Goal: Transaction & Acquisition: Obtain resource

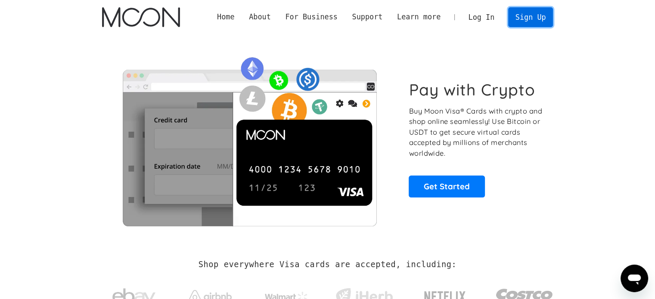
click at [525, 16] on link "Sign Up" at bounding box center [530, 16] width 45 height 19
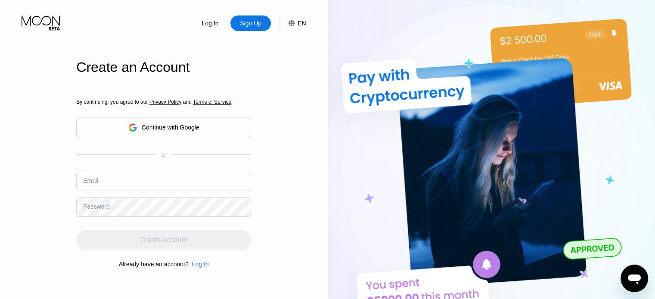
click at [177, 191] on input "text" at bounding box center [163, 181] width 175 height 19
click at [175, 185] on input "text" at bounding box center [163, 181] width 175 height 19
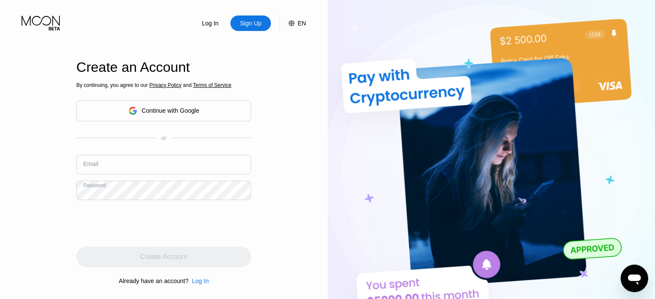
click at [172, 160] on input "text" at bounding box center [163, 164] width 175 height 19
click at [172, 162] on input "text" at bounding box center [163, 164] width 175 height 19
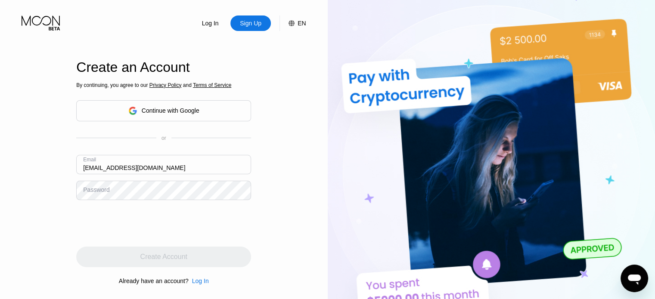
type input "icygarshi@gmail.com"
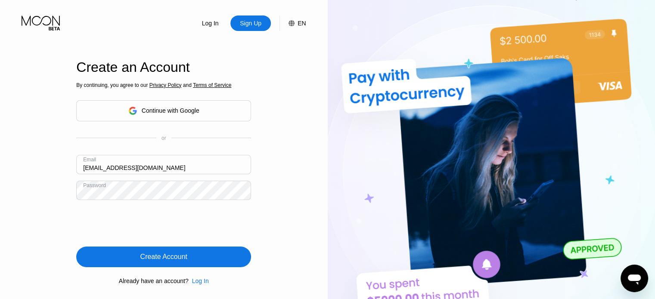
click at [171, 260] on div "Create Account" at bounding box center [163, 257] width 47 height 9
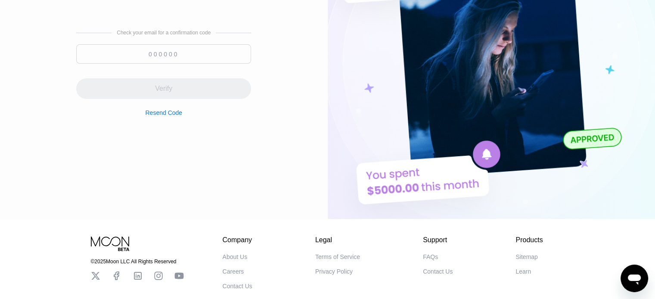
scroll to position [32, 0]
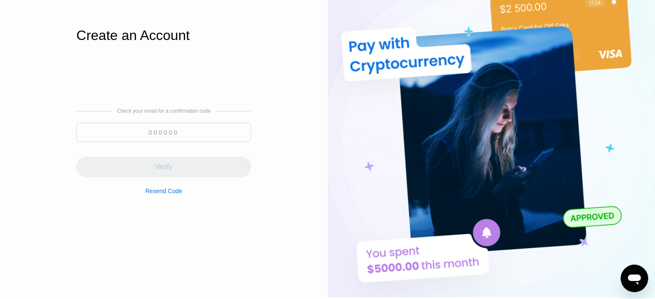
click at [157, 135] on input at bounding box center [163, 132] width 175 height 19
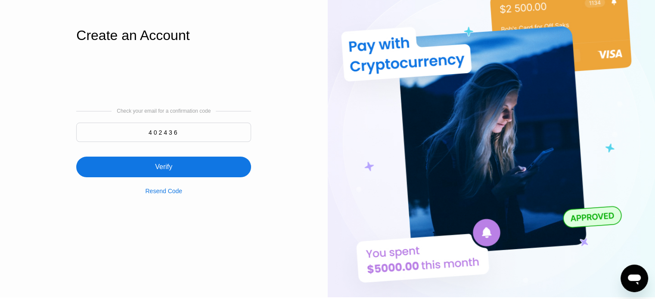
type input "402436"
click at [177, 166] on div "Verify" at bounding box center [163, 167] width 175 height 21
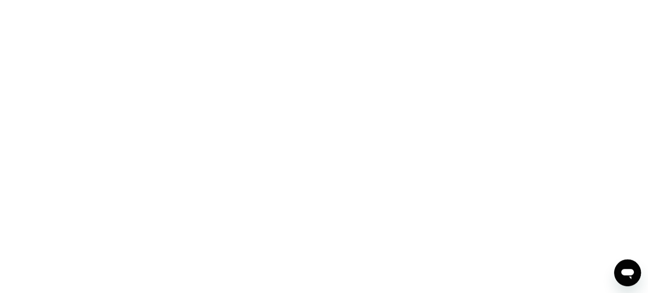
scroll to position [0, 0]
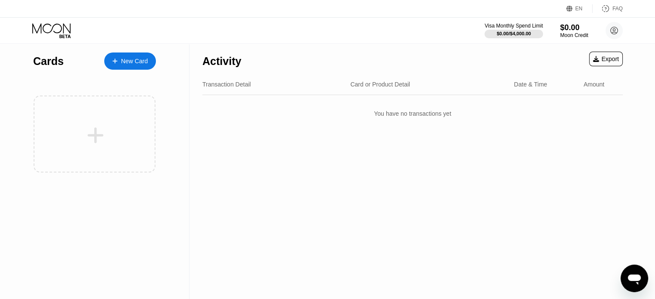
click at [135, 54] on div "New Card" at bounding box center [130, 61] width 52 height 17
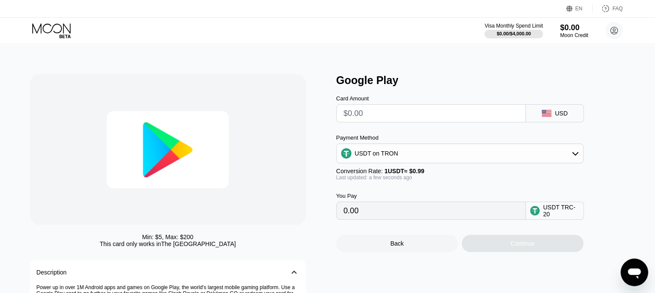
click at [387, 120] on input "text" at bounding box center [431, 113] width 175 height 17
click at [387, 118] on input "text" at bounding box center [431, 113] width 175 height 17
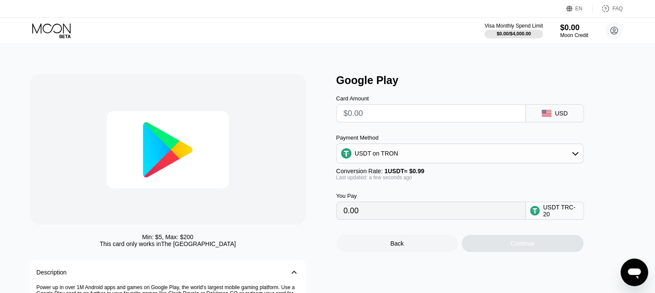
click at [387, 118] on input "text" at bounding box center [431, 113] width 175 height 17
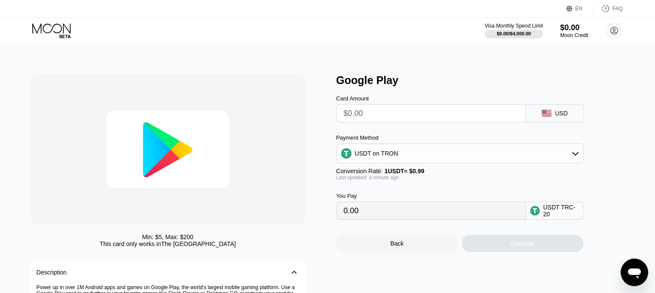
click at [381, 113] on input "text" at bounding box center [431, 113] width 175 height 17
click at [383, 115] on input "text" at bounding box center [431, 113] width 175 height 17
type input "$2"
type input "2.02"
type input "$20"
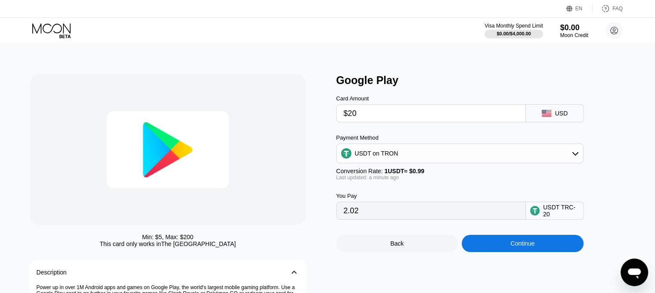
type input "20.20"
type input "$20.3"
type input "20.51"
type input "$20.3"
click at [427, 252] on div "Back" at bounding box center [397, 243] width 122 height 17
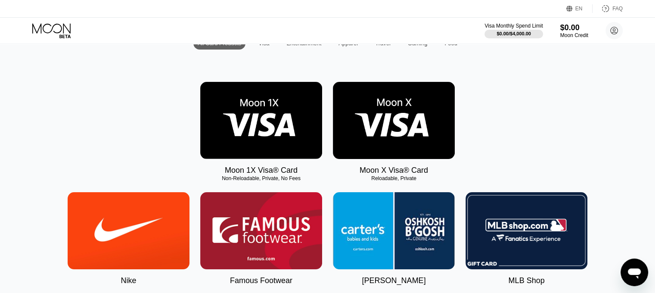
scroll to position [86, 0]
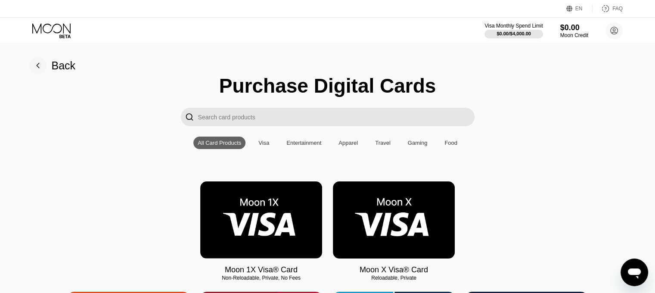
click at [265, 144] on div "Visa" at bounding box center [263, 143] width 11 height 6
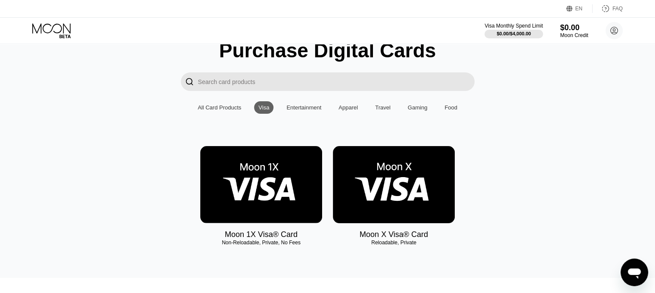
scroll to position [86, 0]
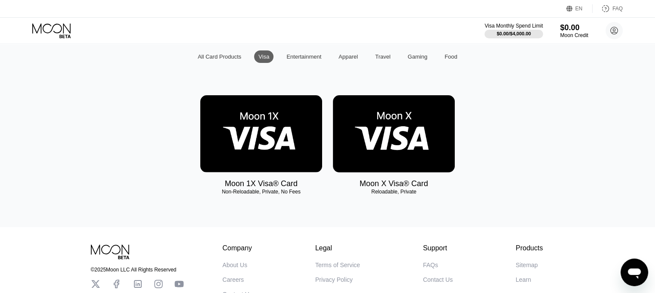
click at [385, 139] on img at bounding box center [394, 133] width 122 height 77
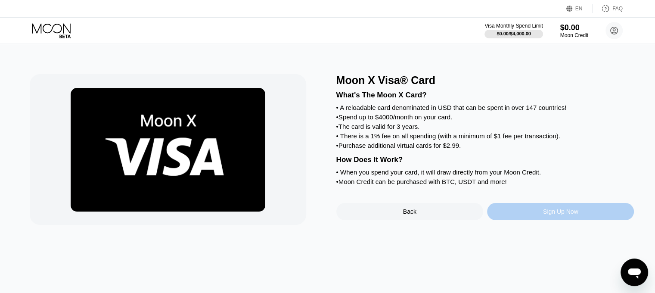
click at [543, 215] on div "Sign Up Now" at bounding box center [560, 211] width 35 height 7
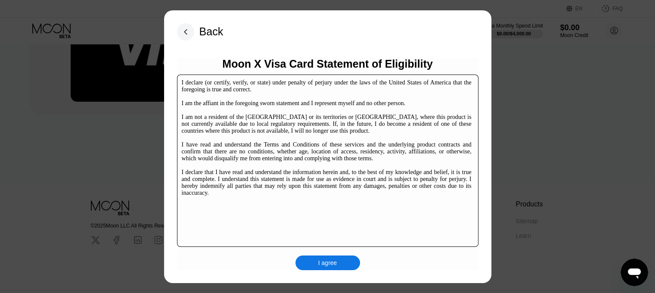
scroll to position [131, 0]
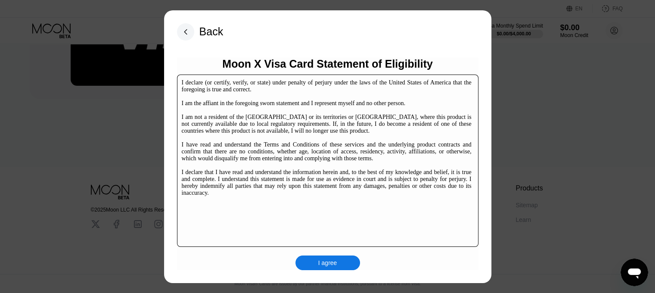
click at [330, 256] on div "I agree" at bounding box center [327, 262] width 65 height 15
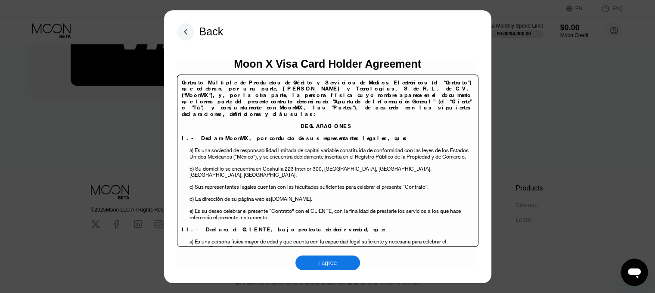
click at [334, 256] on div "I agree" at bounding box center [327, 262] width 65 height 15
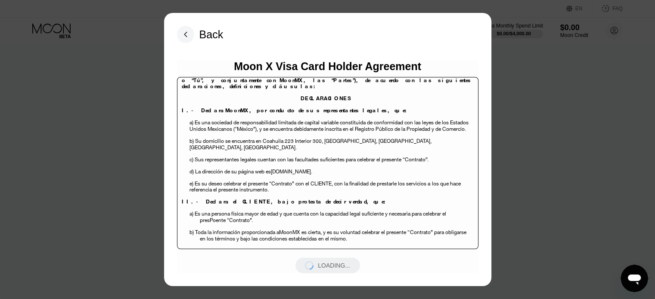
scroll to position [255, 0]
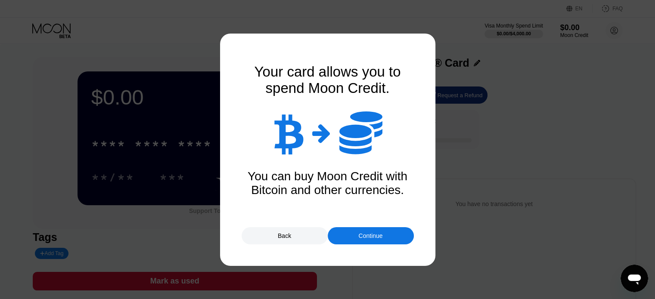
click at [371, 236] on div "Continue" at bounding box center [370, 236] width 24 height 7
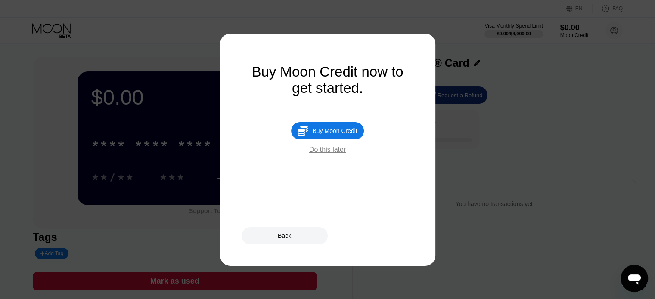
click at [332, 161] on div "Buy Moon Credit now to get started.  Buy Moon Credit Do this later" at bounding box center [328, 150] width 172 height 172
click at [332, 154] on div "Do this later" at bounding box center [327, 150] width 37 height 8
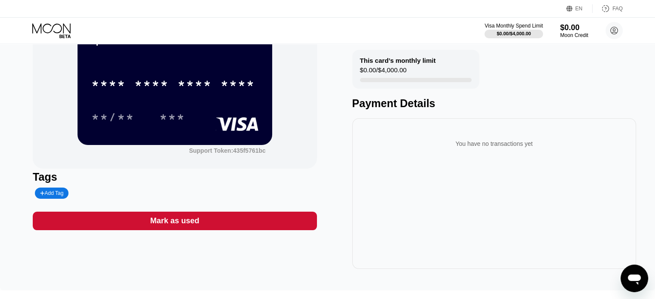
scroll to position [86, 0]
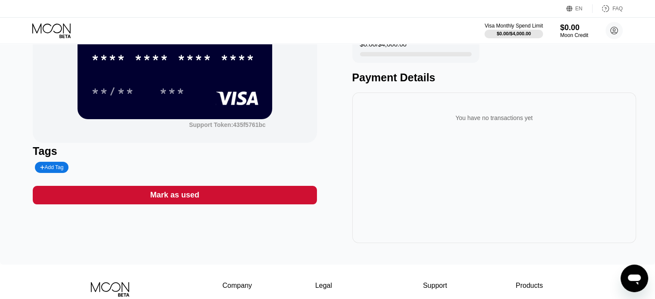
click at [275, 200] on div "Mark as used" at bounding box center [175, 195] width 284 height 19
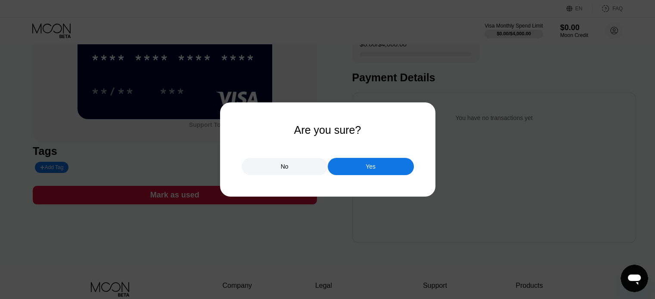
click at [358, 170] on div "Yes" at bounding box center [371, 166] width 86 height 17
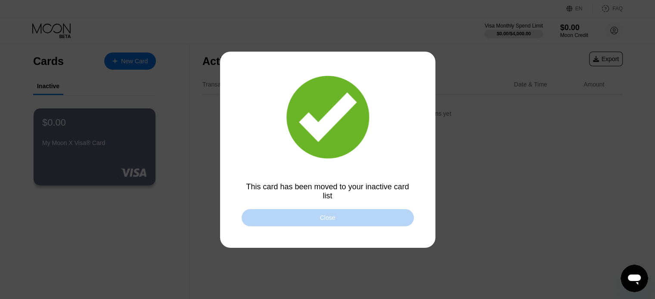
click at [329, 216] on div "Close" at bounding box center [328, 218] width 16 height 7
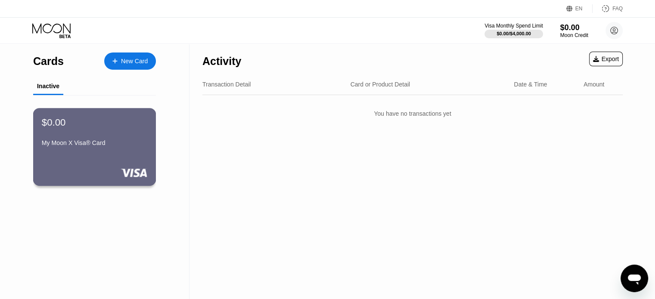
click at [131, 158] on div "$0.00 My Moon X Visa® Card" at bounding box center [94, 147] width 123 height 78
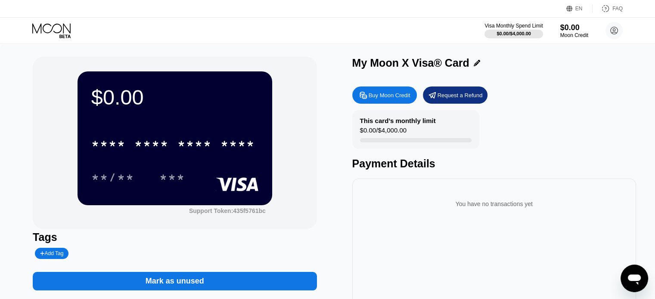
click at [224, 284] on div "Mark as unused" at bounding box center [175, 281] width 284 height 19
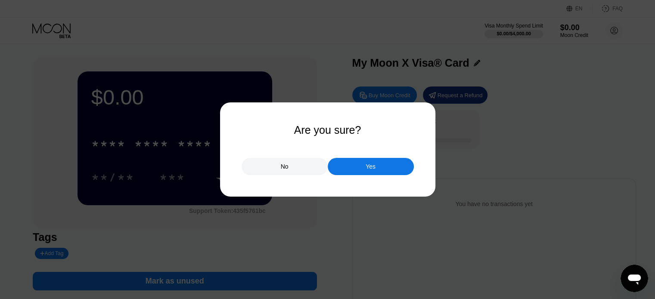
click at [346, 164] on div "Yes" at bounding box center [371, 166] width 86 height 17
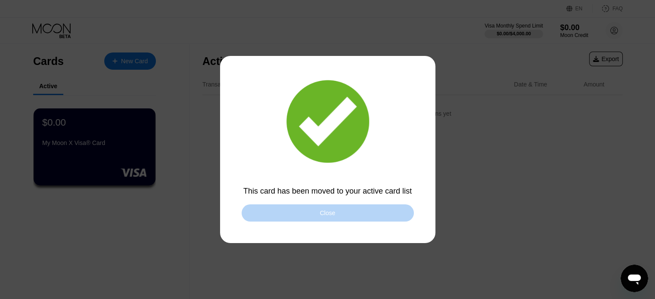
click at [282, 212] on div "Close" at bounding box center [328, 213] width 172 height 17
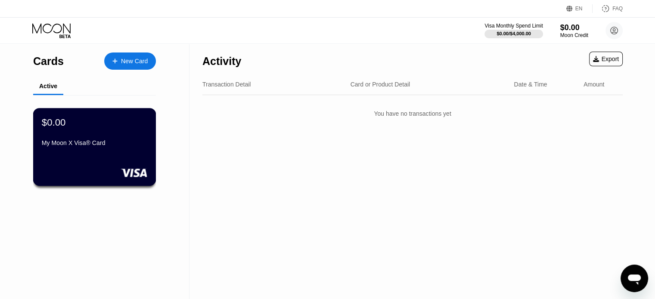
click at [103, 146] on div "My Moon X Visa® Card" at bounding box center [95, 143] width 106 height 7
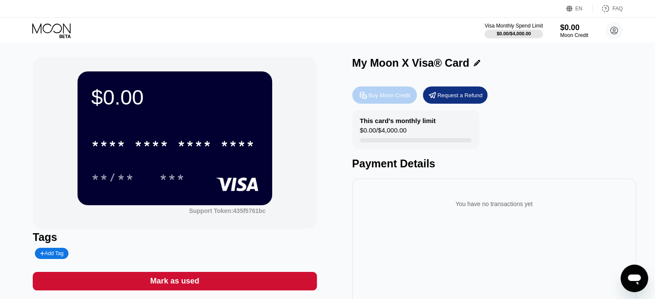
click at [395, 93] on div "Buy Moon Credit" at bounding box center [390, 95] width 42 height 7
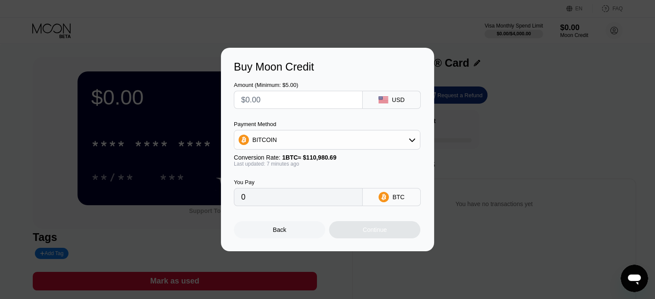
click at [340, 101] on input "text" at bounding box center [298, 99] width 114 height 17
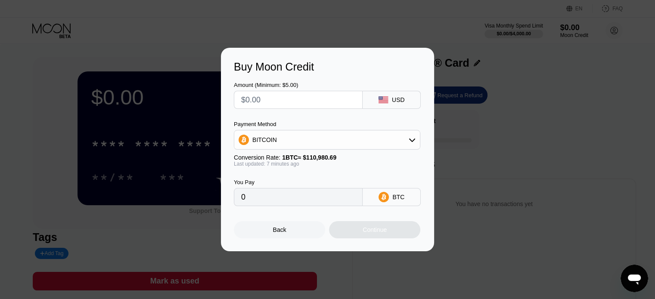
click at [340, 101] on input "text" at bounding box center [298, 99] width 114 height 17
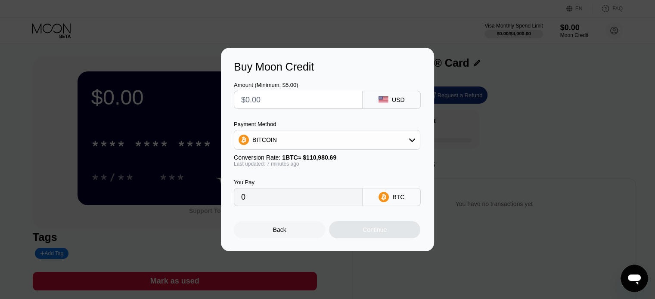
click at [340, 101] on input "text" at bounding box center [298, 99] width 114 height 17
click at [340, 100] on input "text" at bounding box center [298, 99] width 114 height 17
click at [326, 99] on input "text" at bounding box center [298, 99] width 114 height 17
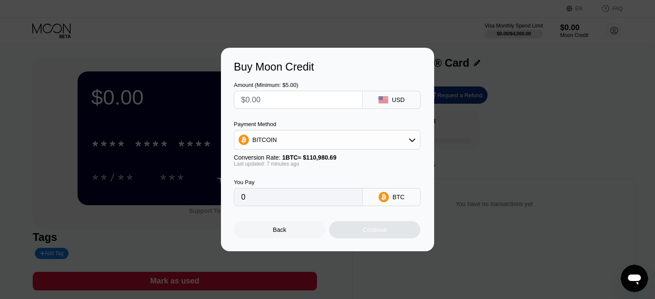
click at [326, 99] on input "text" at bounding box center [298, 99] width 114 height 17
click at [324, 99] on input "text" at bounding box center [298, 99] width 114 height 17
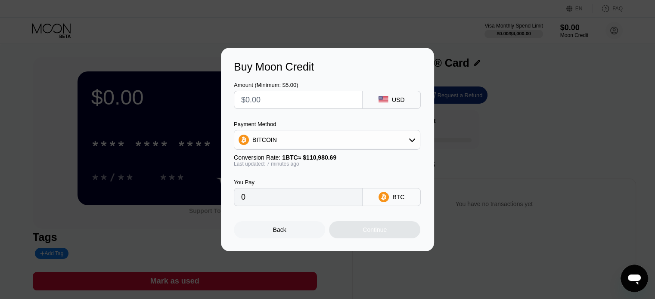
click at [324, 99] on input "text" at bounding box center [298, 99] width 114 height 17
type input "$2"
type input "0.00001804"
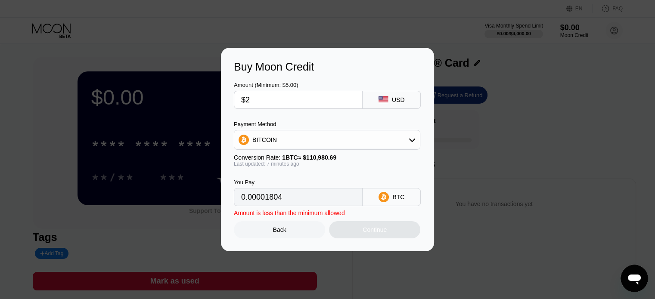
type input "$20"
type input "0.00018035"
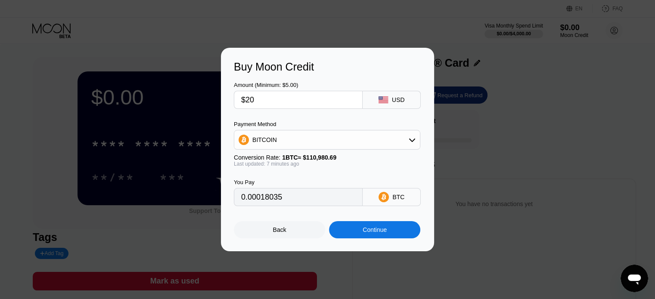
type input "$20"
click at [413, 140] on icon at bounding box center [412, 140] width 7 height 7
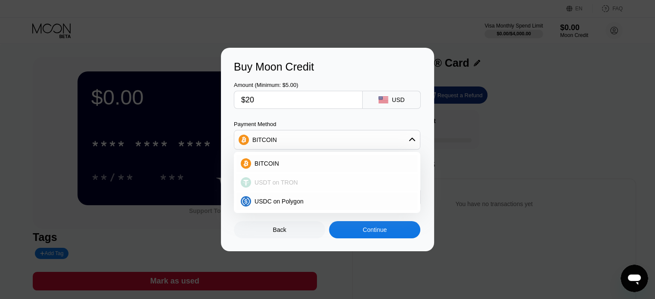
click at [290, 182] on span "USDT on TRON" at bounding box center [277, 182] width 44 height 7
type input "20.20"
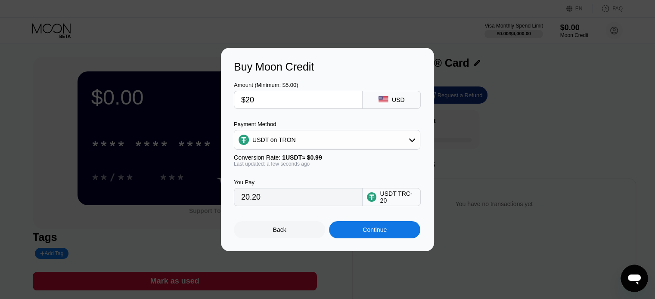
click at [299, 202] on input "20.20" at bounding box center [298, 197] width 114 height 17
click at [385, 233] on div "Continue" at bounding box center [375, 230] width 24 height 7
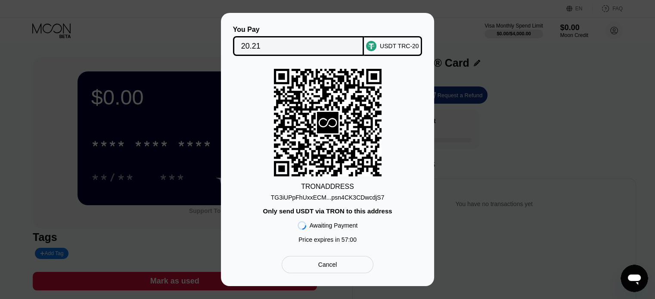
click at [288, 196] on div "TG3iUPpFhUxxECM...psn4CK3CDwcdjS7" at bounding box center [328, 197] width 114 height 7
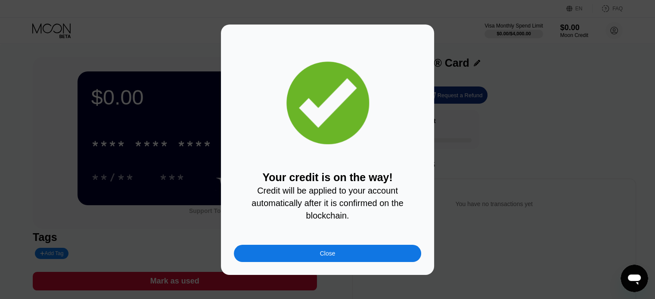
click at [369, 256] on div "Close" at bounding box center [327, 253] width 187 height 17
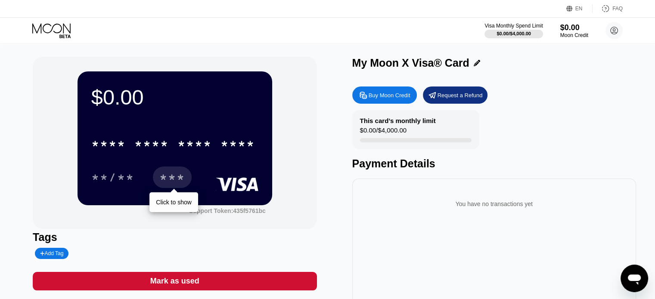
click at [180, 179] on div "***" at bounding box center [172, 179] width 26 height 14
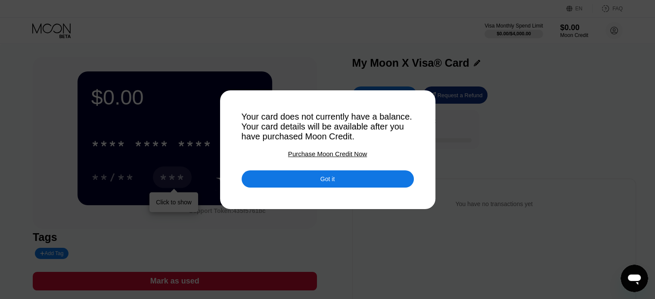
click at [273, 184] on div "Got it" at bounding box center [328, 179] width 172 height 17
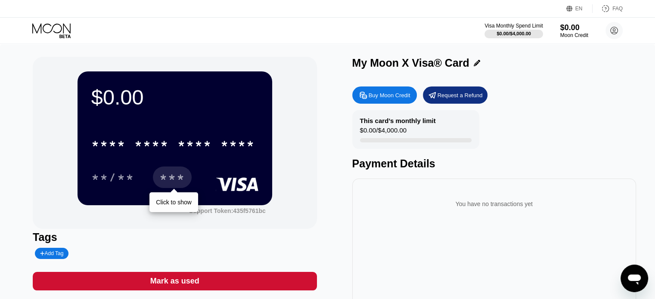
click at [316, 129] on div "$0.00 * * * * * * * * * * * * **** **/** *** Click to show Support Token: 435f5…" at bounding box center [175, 143] width 284 height 172
click at [176, 177] on div "***" at bounding box center [172, 179] width 26 height 14
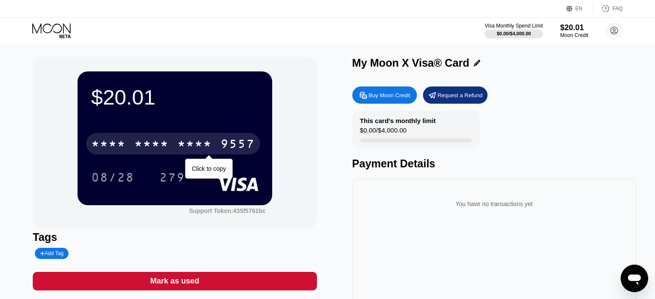
click at [196, 147] on div "* * * *" at bounding box center [194, 145] width 34 height 14
click at [126, 143] on div "[CREDIT_CARD_NUMBER]" at bounding box center [173, 144] width 174 height 22
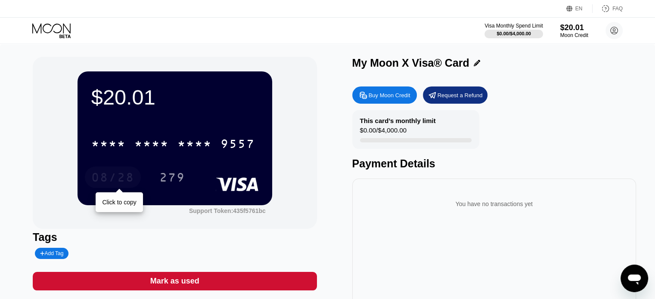
click at [126, 175] on div "08/28" at bounding box center [112, 179] width 43 height 14
click at [474, 64] on icon at bounding box center [477, 63] width 6 height 6
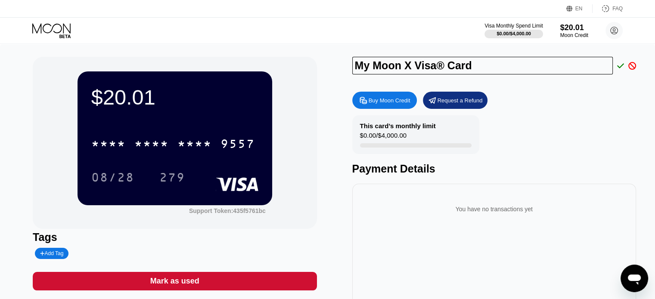
drag, startPoint x: 487, startPoint y: 63, endPoint x: 326, endPoint y: 62, distance: 161.5
click at [326, 62] on div "$20.01 * * * * * * * * * * * * 9557 08/28 279 Support Token: 435f5761bc Tags Ad…" at bounding box center [328, 196] width 590 height 278
type input "King M0"
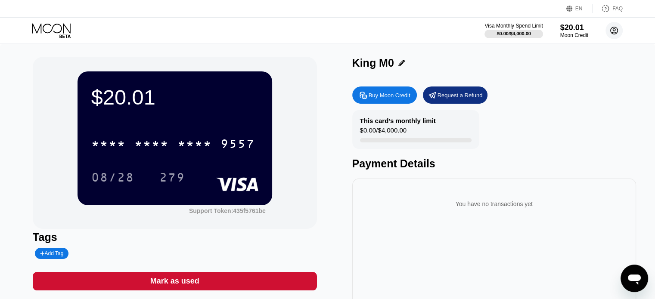
click at [615, 33] on circle at bounding box center [614, 30] width 17 height 17
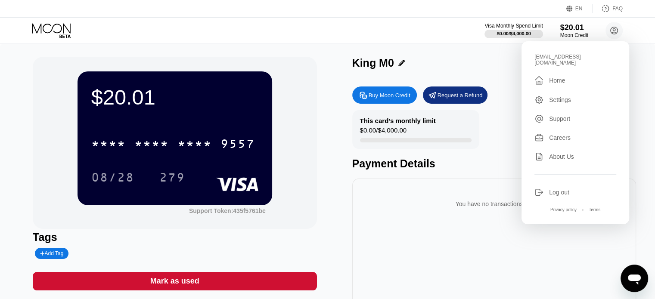
click at [365, 26] on div "Visa Monthly Spend Limit $0.00 / $4,000.00 $20.01 Moon Credit [EMAIL_ADDRESS][D…" at bounding box center [327, 31] width 655 height 26
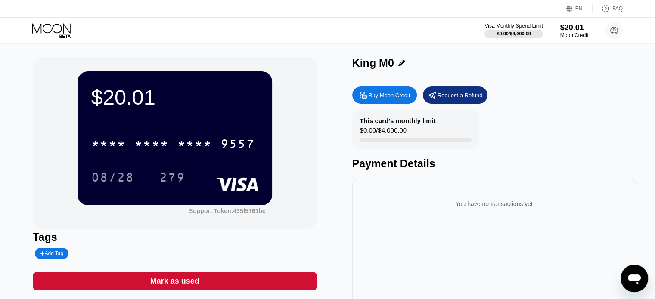
click at [0, 171] on div "$20.01 * * * * * * * * * * * * 9557 08/28 279 Support Token: 435f5761bc Tags Ad…" at bounding box center [327, 197] width 655 height 307
